Goal: Transaction & Acquisition: Purchase product/service

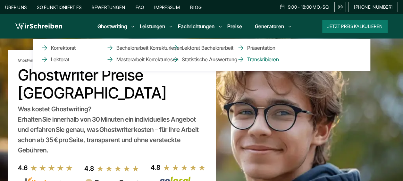
click at [250, 58] on link "Transkribieren" at bounding box center [269, 59] width 64 height 8
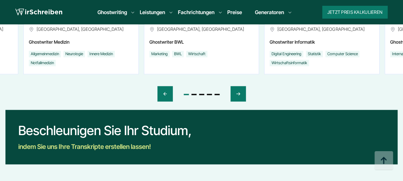
scroll to position [1619, 0]
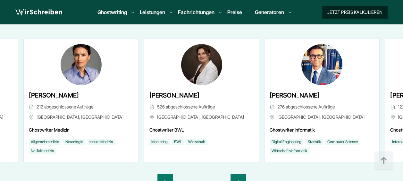
click at [351, 8] on button "Jetzt Preis kalkulieren" at bounding box center [354, 12] width 65 height 13
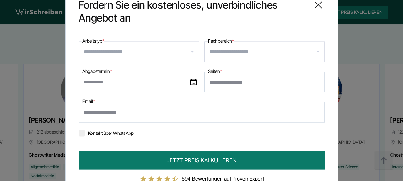
scroll to position [1593, 0]
click at [313, 8] on icon at bounding box center [318, 5] width 13 height 13
